Goal: Task Accomplishment & Management: Manage account settings

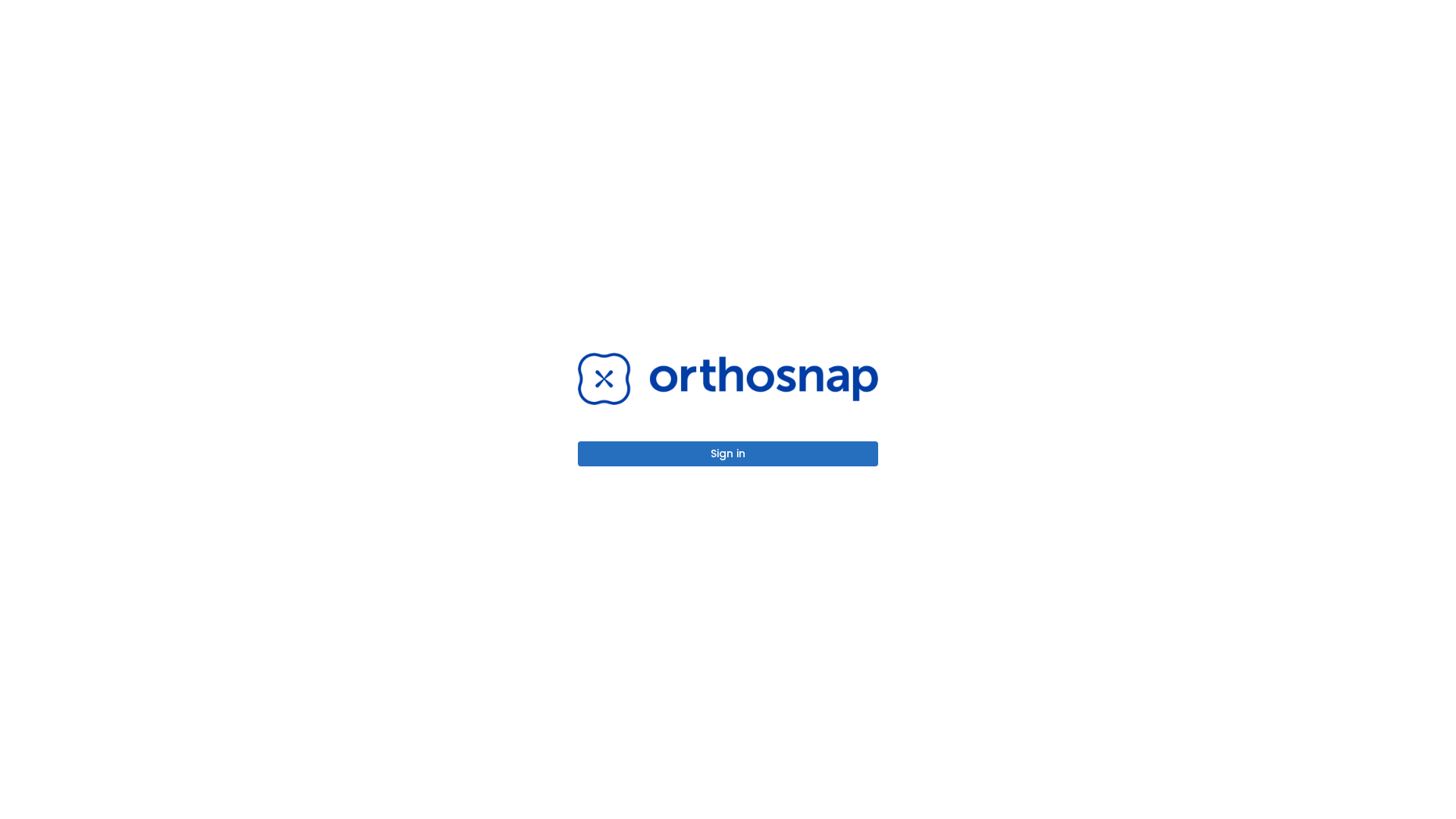
click at [728, 454] on button "Sign in" at bounding box center [728, 454] width 301 height 25
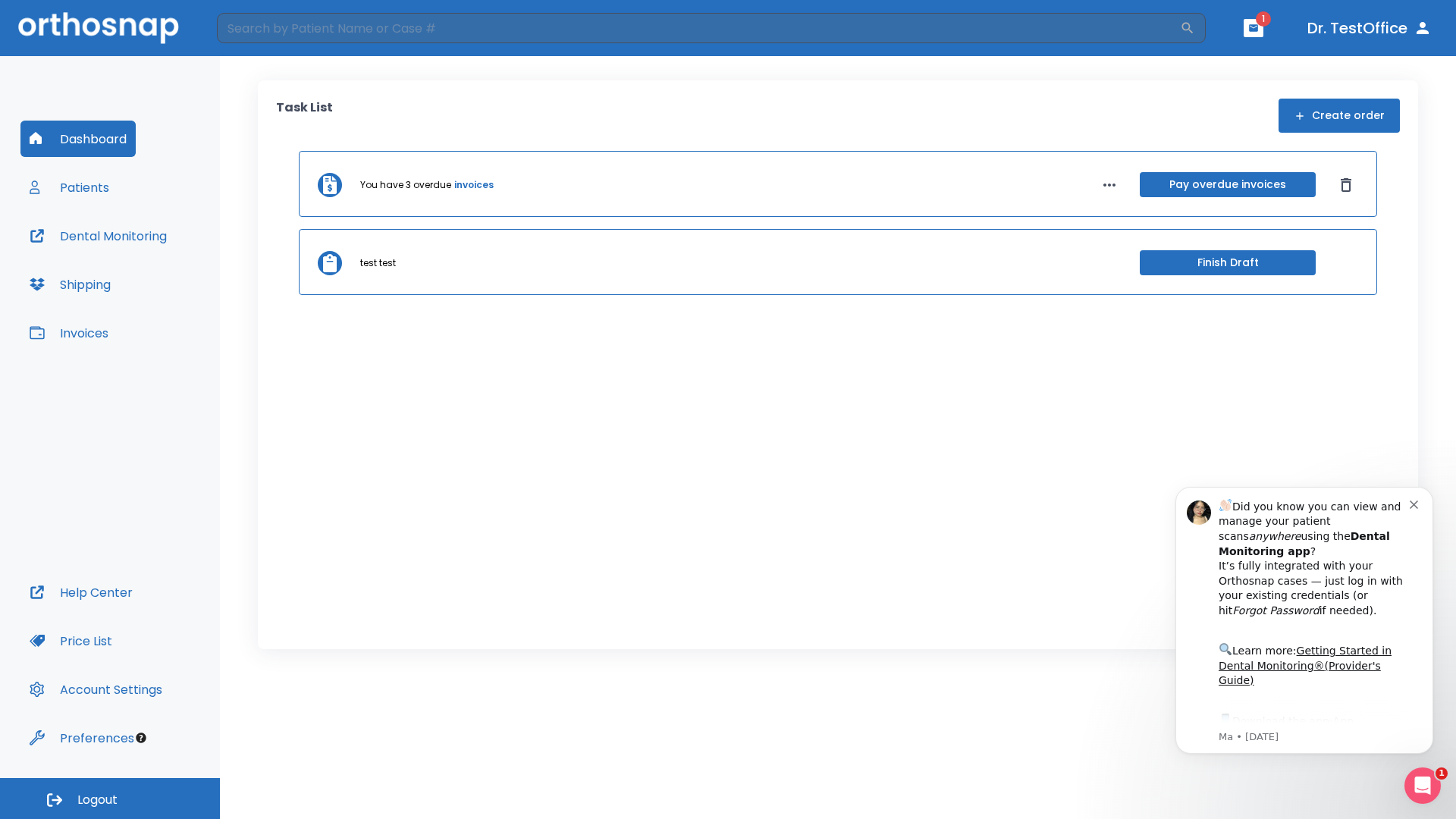
click at [110, 798] on span "Logout" at bounding box center [98, 799] width 41 height 16
